Goal: Navigation & Orientation: Find specific page/section

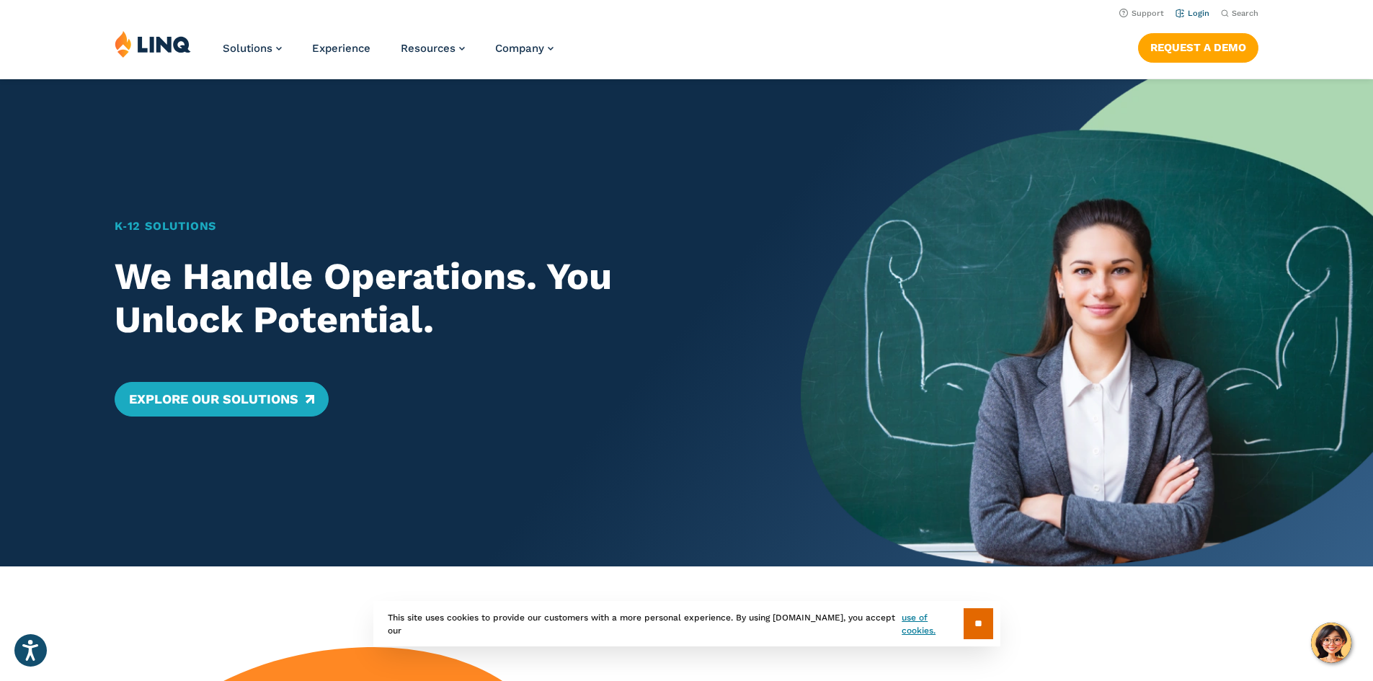
click at [1186, 10] on link "Login" at bounding box center [1193, 13] width 34 height 9
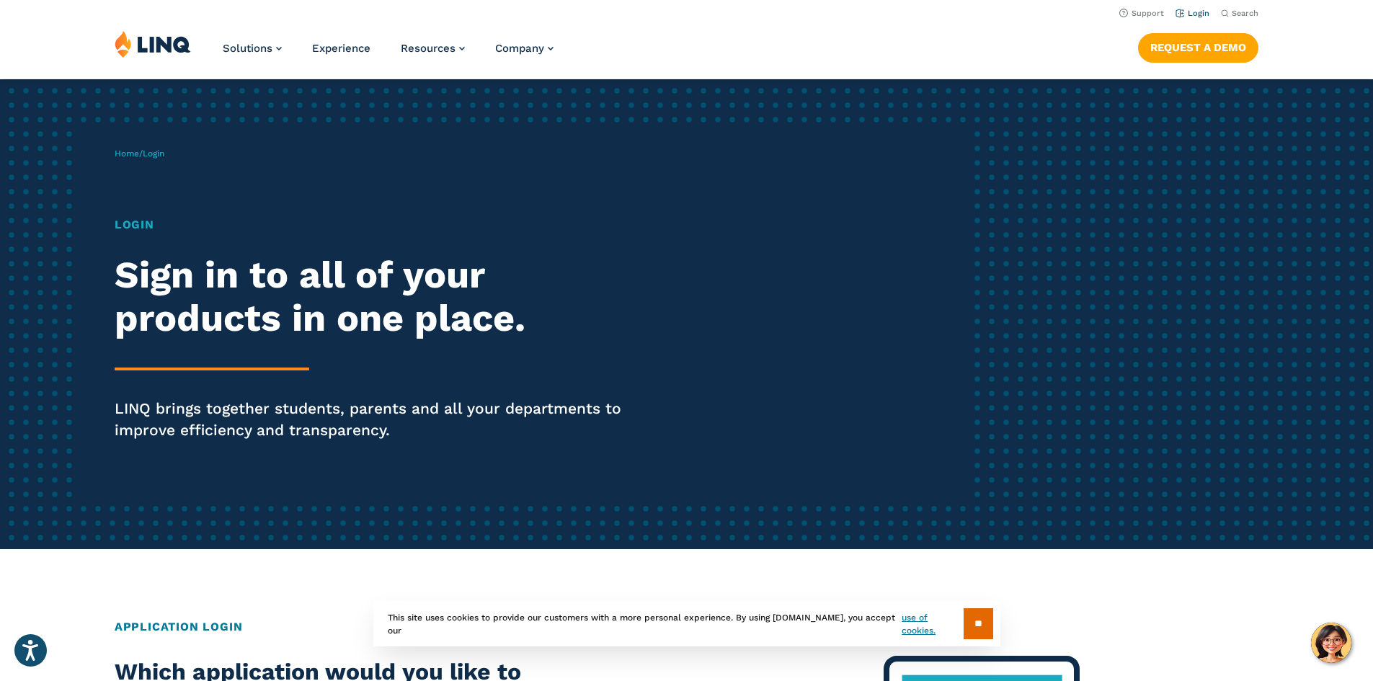
click at [1202, 16] on link "Login" at bounding box center [1193, 13] width 34 height 9
click at [1196, 16] on link "Login" at bounding box center [1193, 13] width 34 height 9
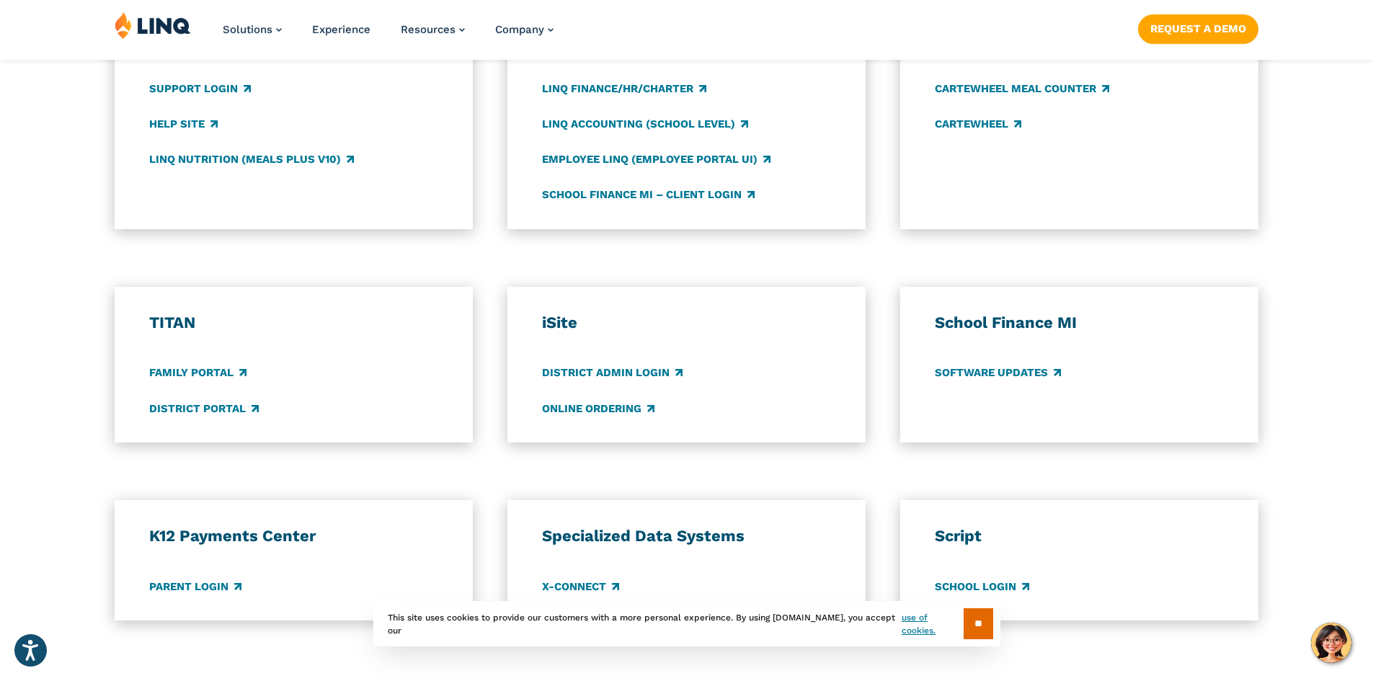
scroll to position [937, 0]
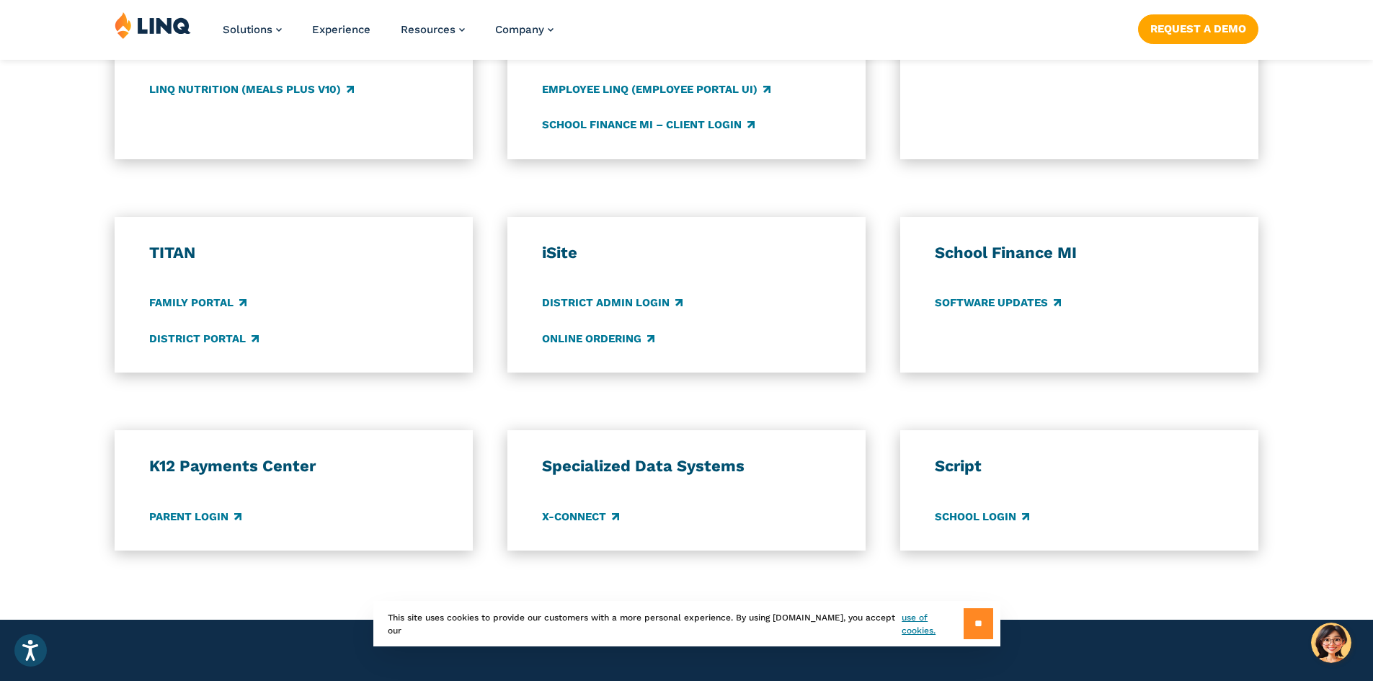
click at [969, 628] on input "**" at bounding box center [979, 623] width 30 height 31
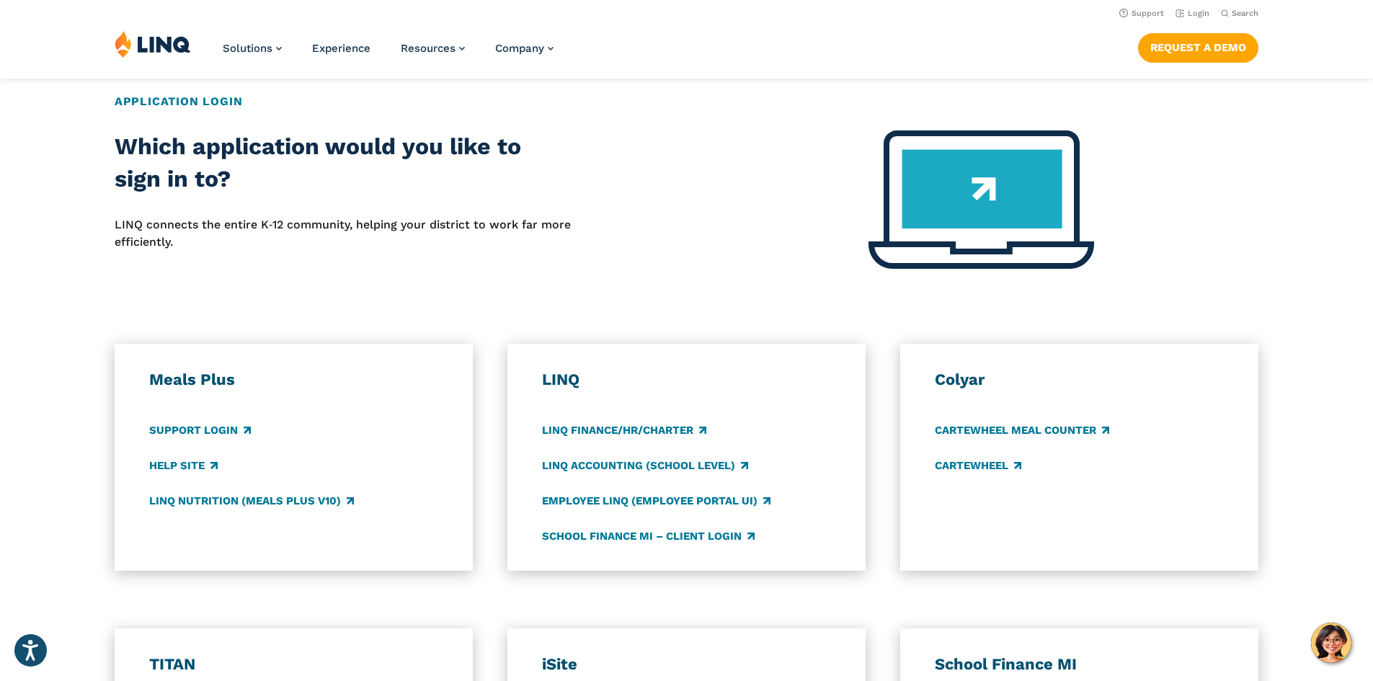
scroll to position [432, 0]
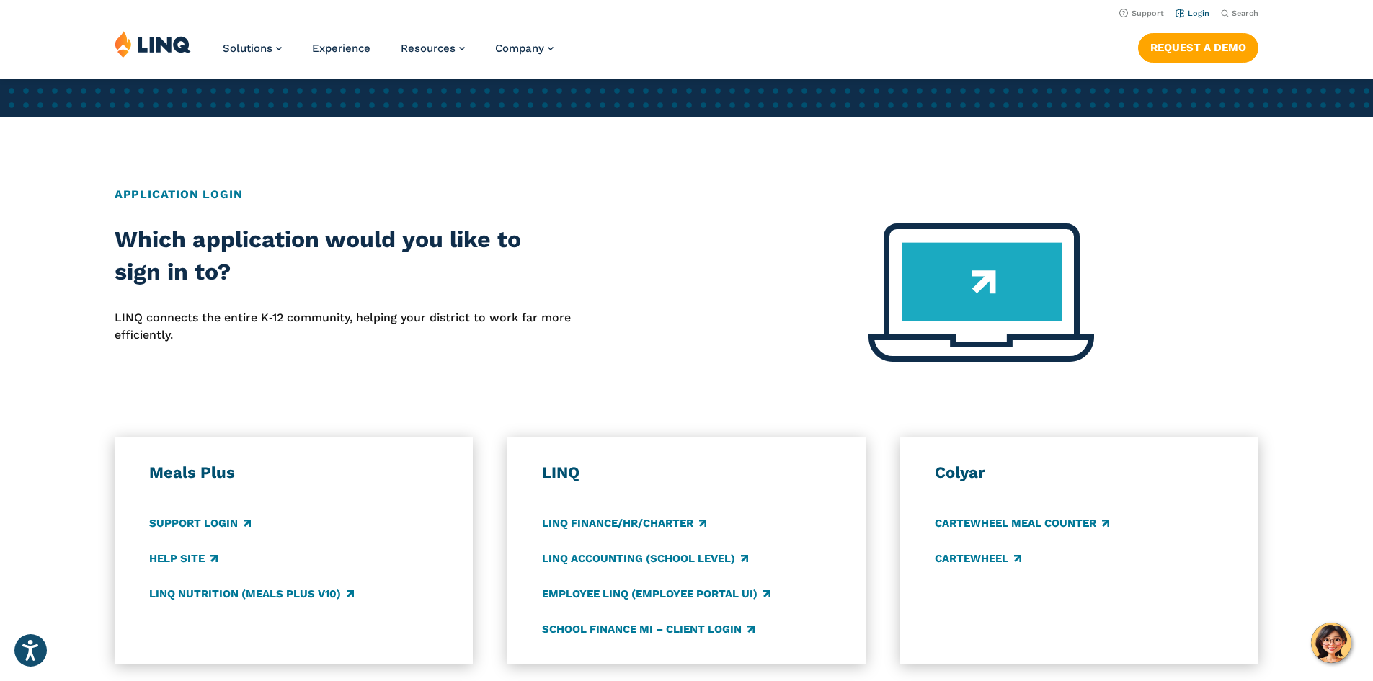
click at [1189, 12] on link "Login" at bounding box center [1193, 13] width 34 height 9
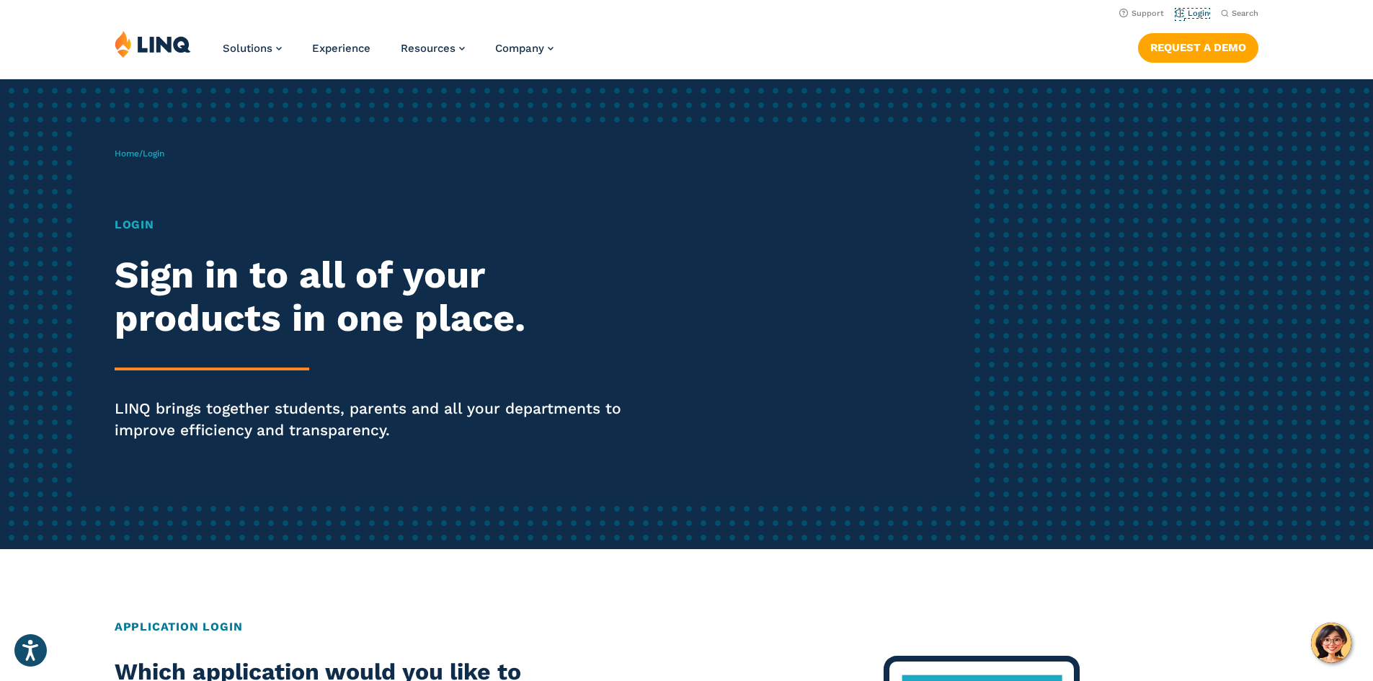
click at [1189, 12] on link "Login" at bounding box center [1193, 13] width 34 height 9
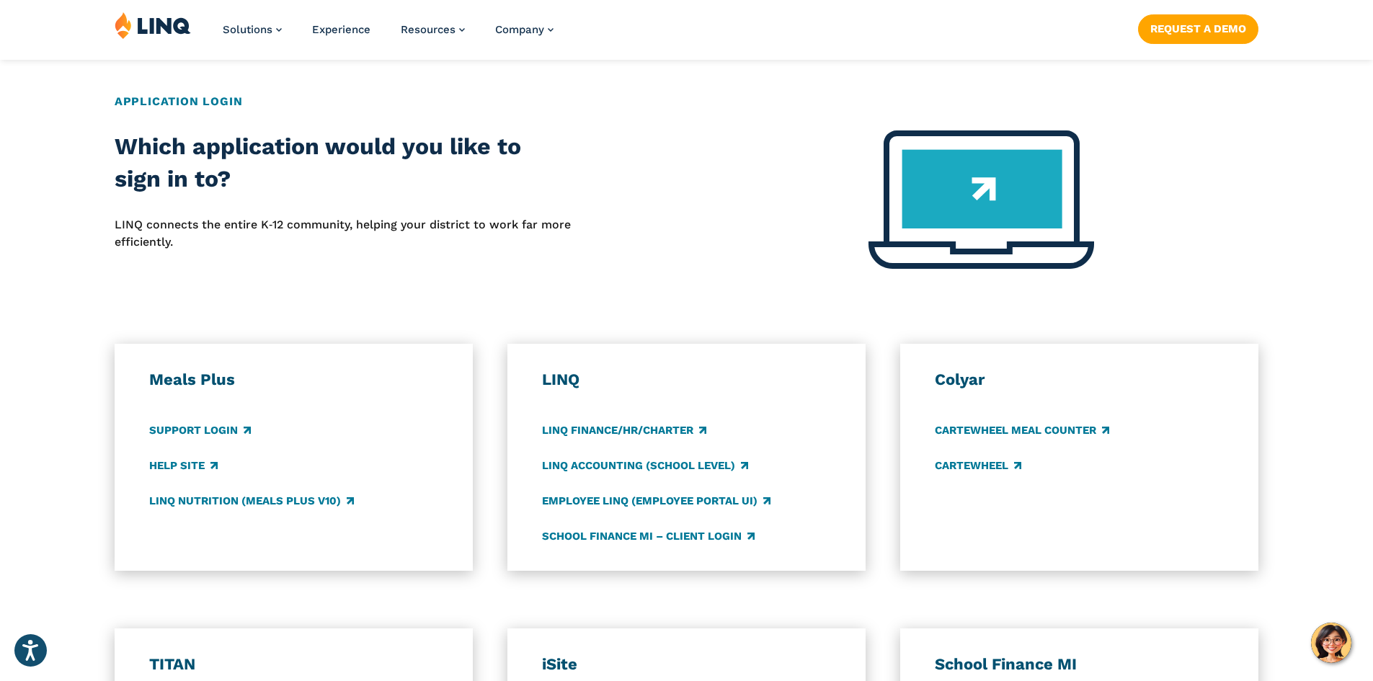
scroll to position [649, 0]
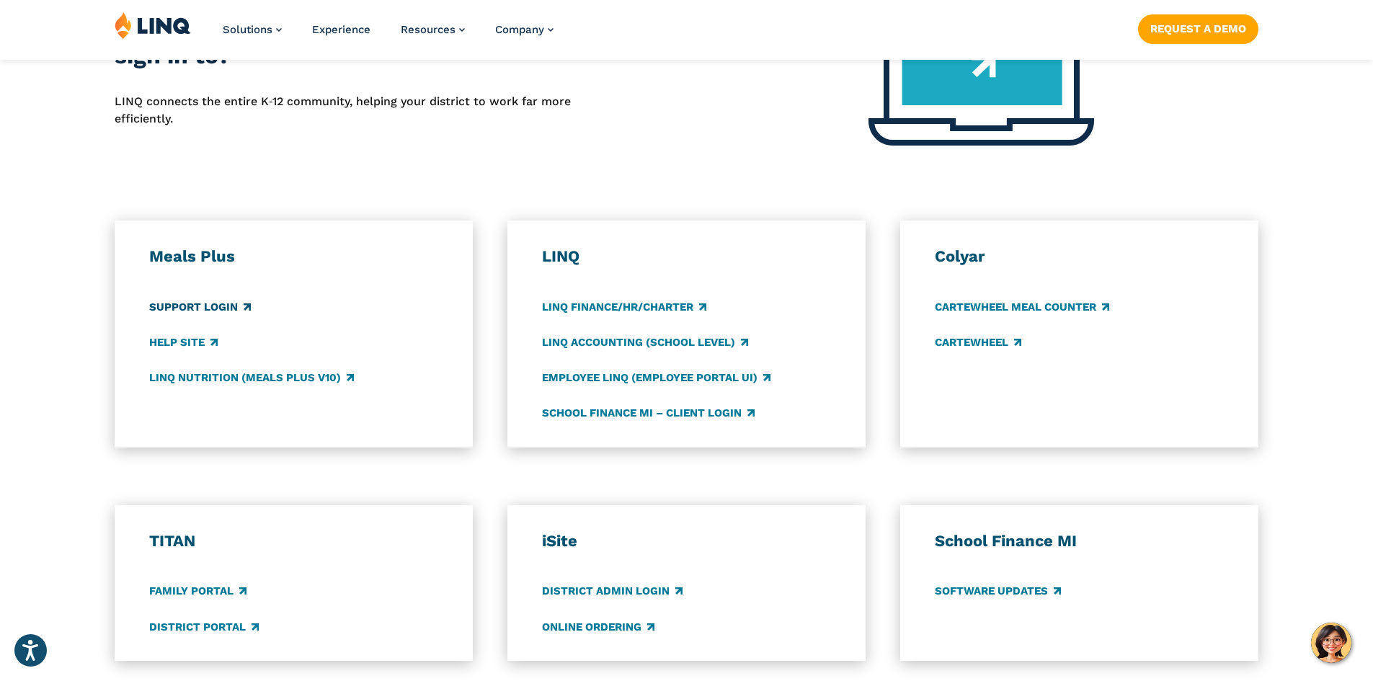
click at [202, 304] on link "Support Login" at bounding box center [200, 307] width 102 height 16
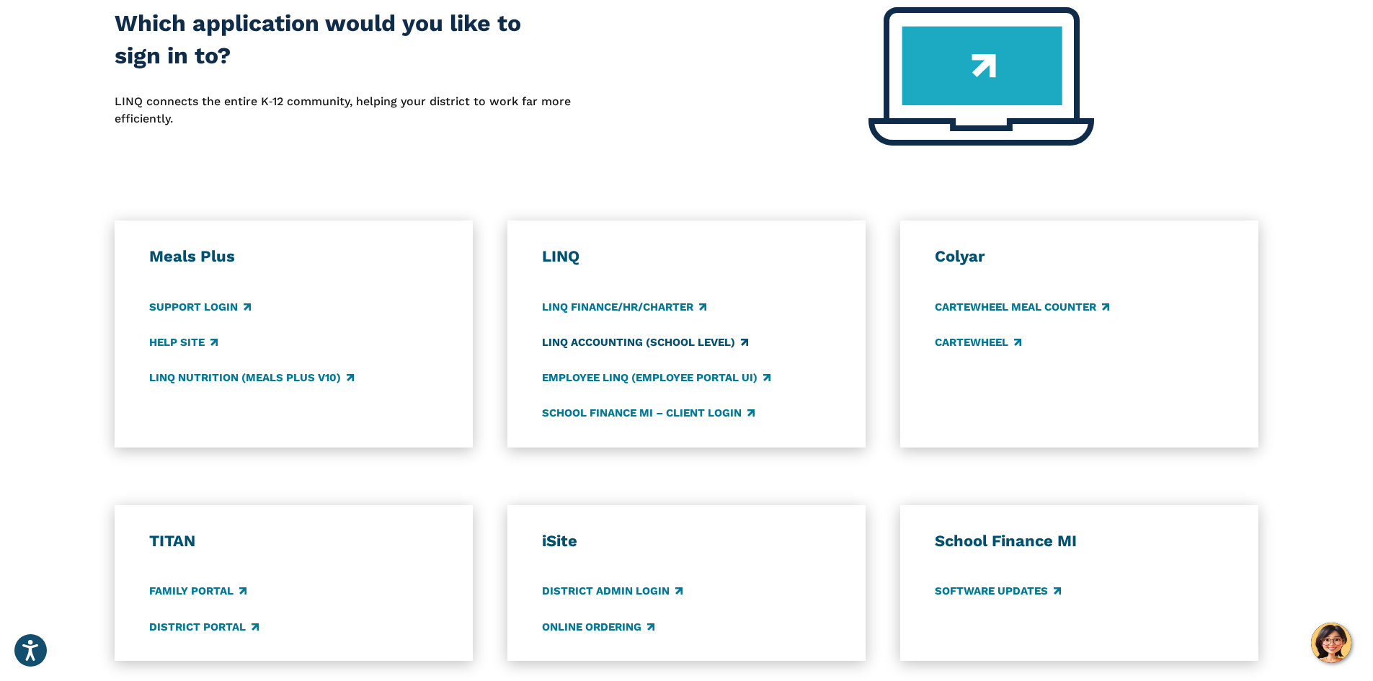
click at [642, 342] on link "LINQ Accounting (school level)" at bounding box center [645, 342] width 206 height 16
click at [211, 629] on link "District Portal" at bounding box center [204, 627] width 110 height 16
